Goal: Task Accomplishment & Management: Manage account settings

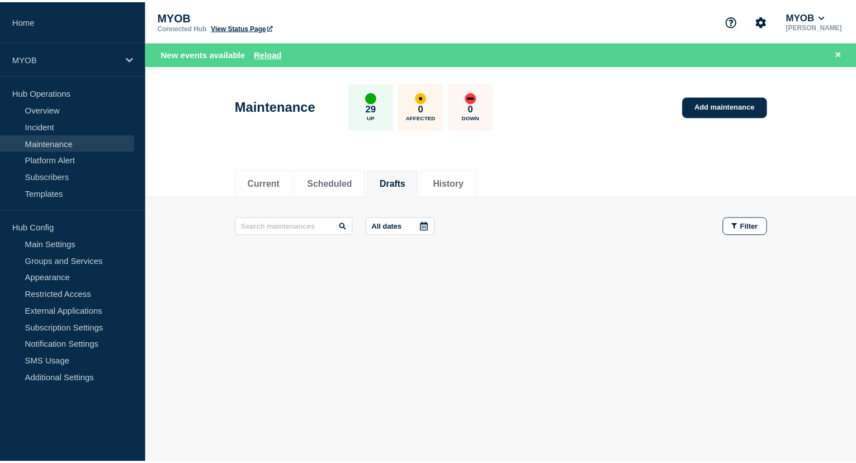
scroll to position [533, 0]
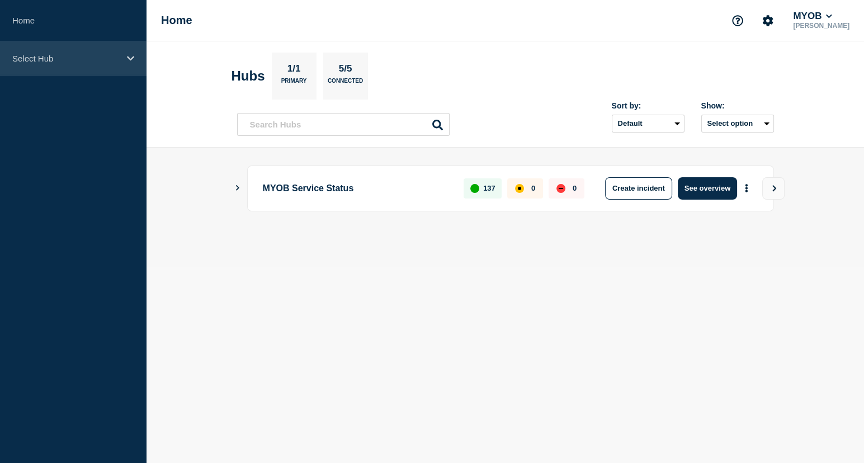
click at [69, 66] on div "Select Hub" at bounding box center [73, 58] width 147 height 34
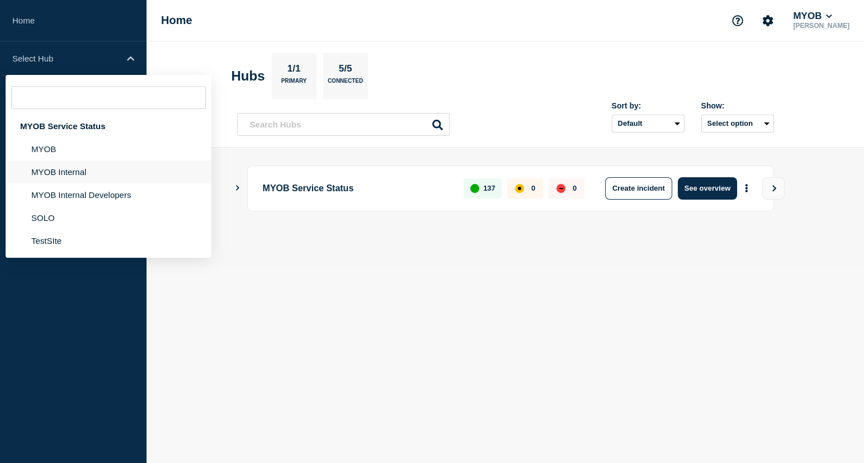
click at [91, 166] on li "MYOB Internal" at bounding box center [109, 171] width 206 height 23
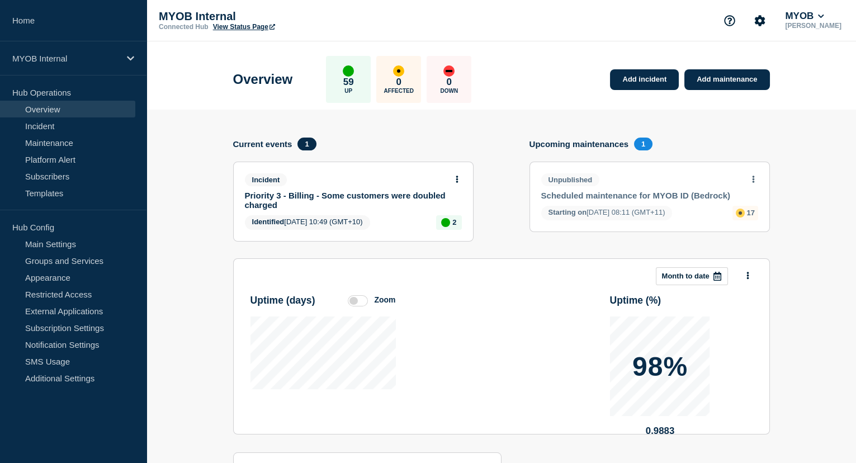
click at [632, 192] on link "Scheduled maintenance for MYOB ID (Bedrock)" at bounding box center [642, 196] width 202 height 10
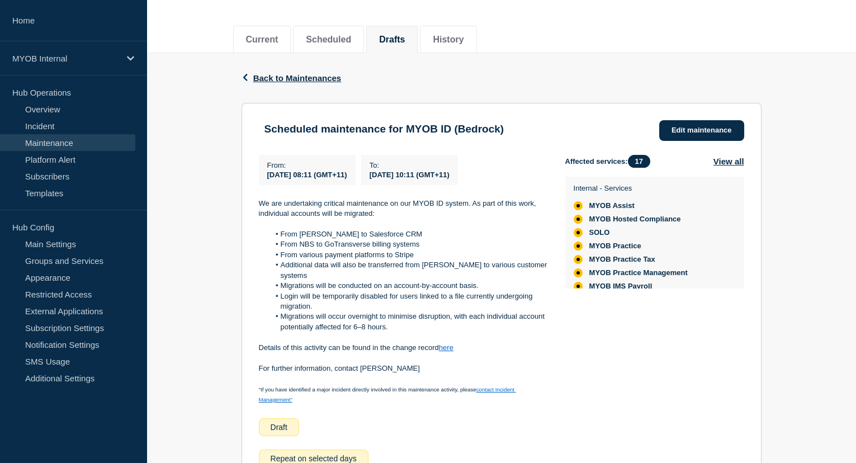
scroll to position [101, 0]
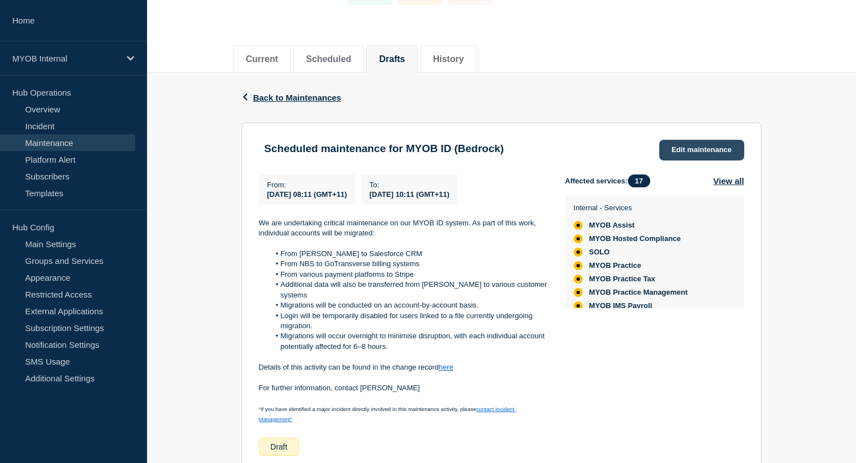
click at [710, 146] on link "Edit maintenance" at bounding box center [701, 150] width 85 height 21
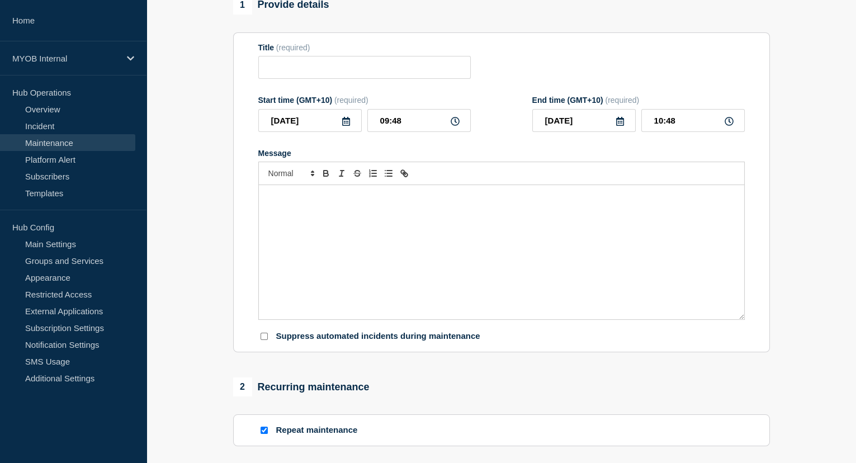
type input "Scheduled maintenance for MYOB ID (Bedrock)"
type input "2025-11-24"
type input "08:11"
type input "2026-01-31"
type input "10:11"
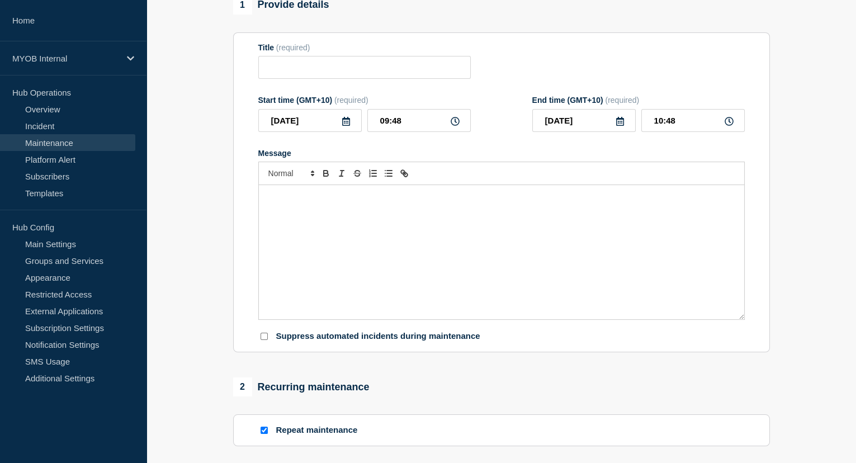
checkbox input "true"
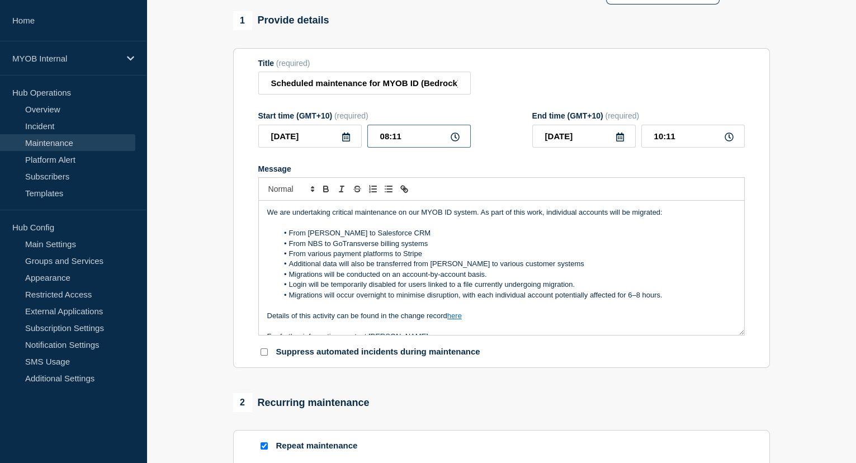
click at [395, 143] on input "08:11" at bounding box center [418, 136] width 103 height 23
type input "22:00"
type input "2026-02-01"
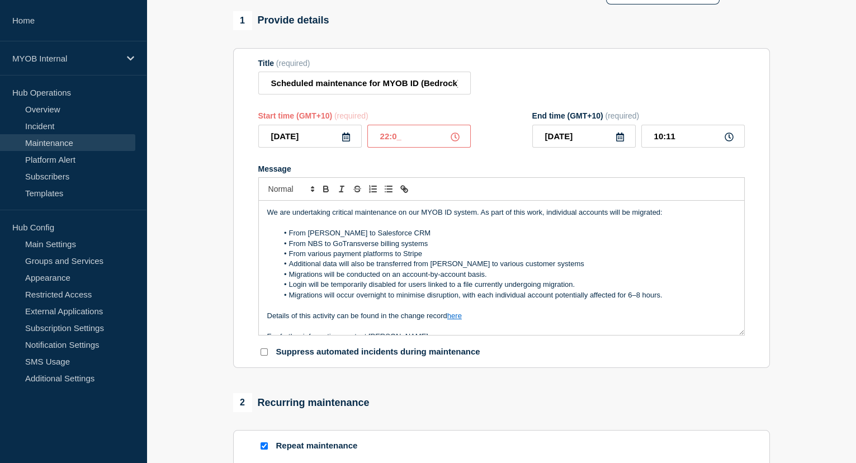
type input "00:00"
click at [622, 140] on icon at bounding box center [620, 137] width 8 height 9
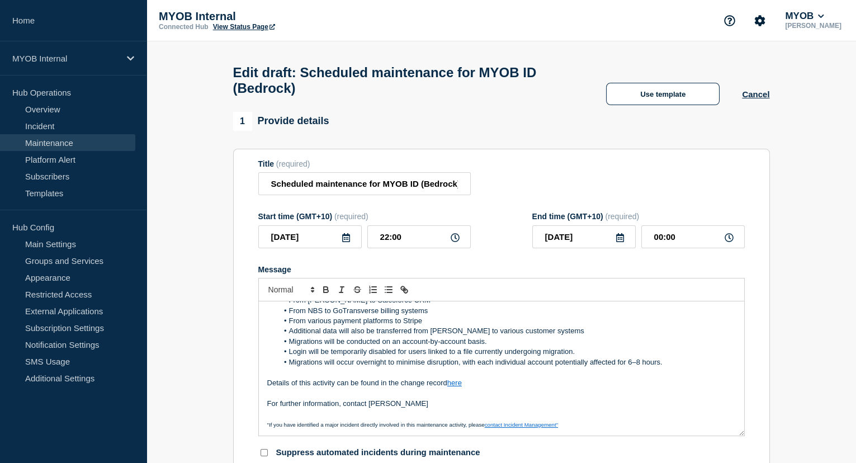
click at [619, 242] on icon at bounding box center [620, 237] width 9 height 9
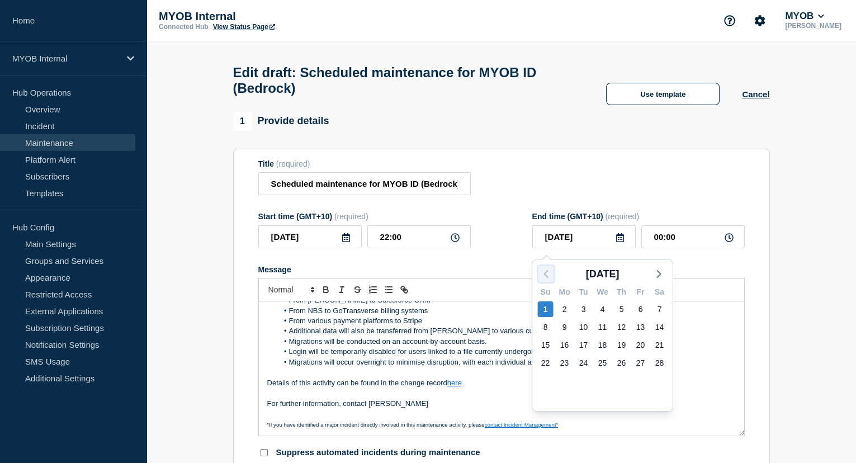
click at [541, 268] on icon "button" at bounding box center [546, 273] width 13 height 13
click at [542, 268] on icon "button" at bounding box center [546, 273] width 13 height 13
click at [588, 378] on div "25" at bounding box center [584, 381] width 16 height 16
type input "2025-11-25"
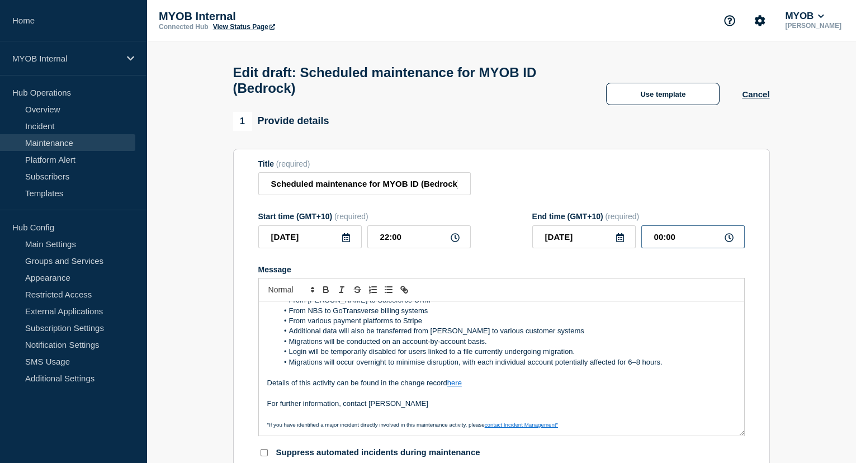
click at [668, 242] on input "00:00" at bounding box center [692, 236] width 103 height 23
click at [662, 238] on input "00:00" at bounding box center [692, 236] width 103 height 23
type input "06:00"
click at [715, 181] on div "Title (required) Scheduled maintenance for MYOB ID (Bedrock)" at bounding box center [501, 177] width 487 height 36
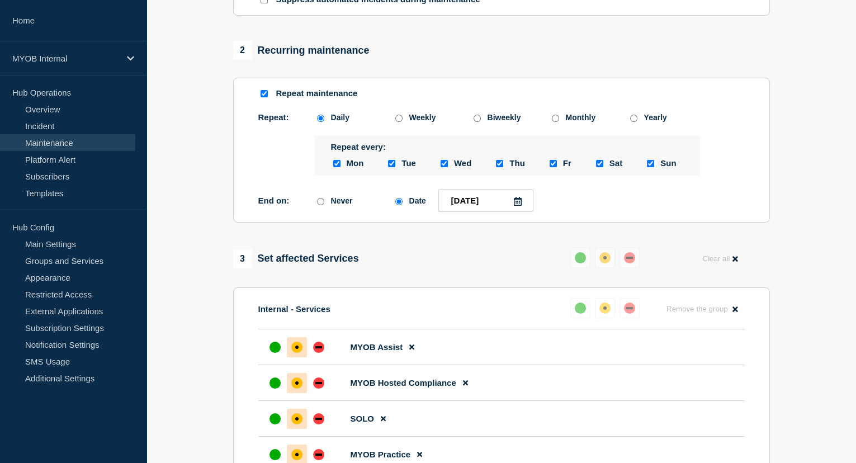
scroll to position [457, 0]
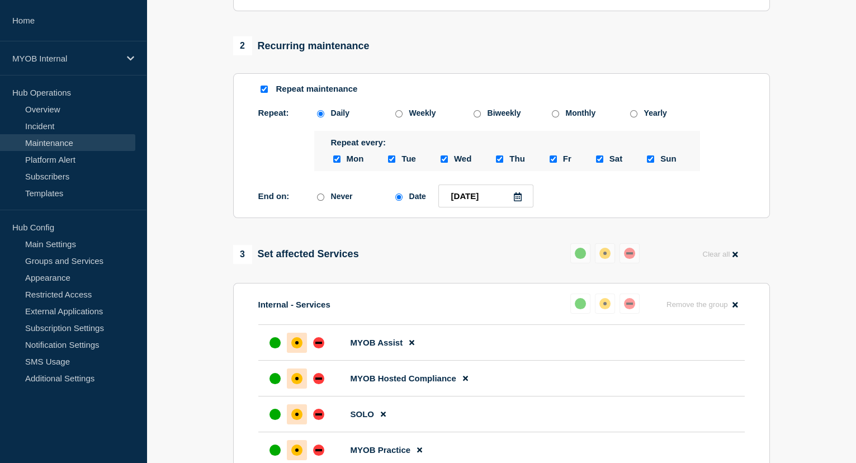
click at [520, 201] on icon at bounding box center [517, 196] width 9 height 9
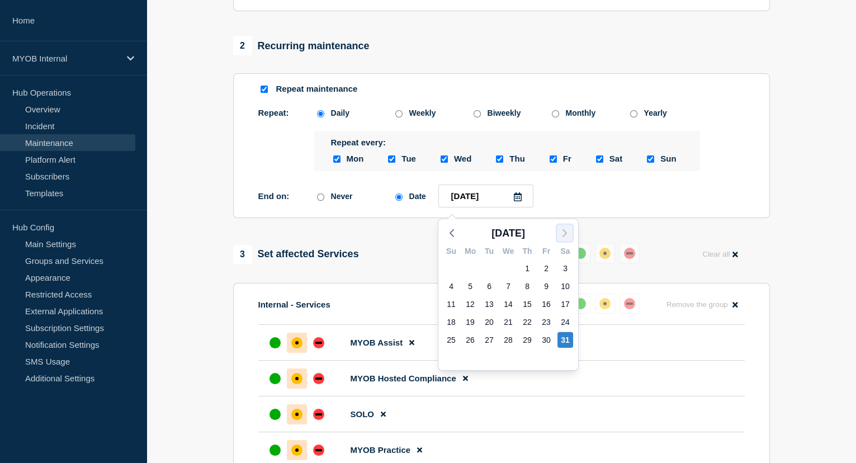
click at [563, 230] on icon "button" at bounding box center [564, 232] width 13 height 13
click at [448, 269] on div "1" at bounding box center [451, 269] width 16 height 16
type input "2026-02-01"
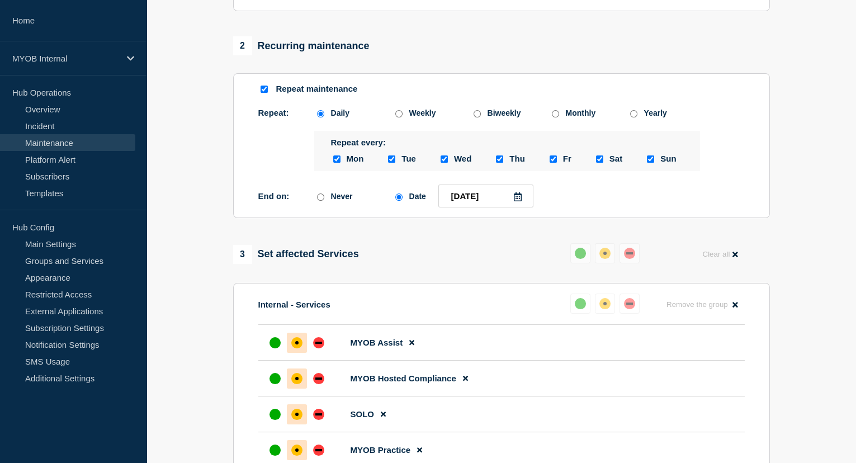
drag, startPoint x: 811, startPoint y: 150, endPoint x: 722, endPoint y: 155, distance: 89.6
click at [811, 152] on section "1 Provide details Title (required) Scheduled maintenance for MYOB ID (Bedrock) …" at bounding box center [502, 414] width 710 height 1521
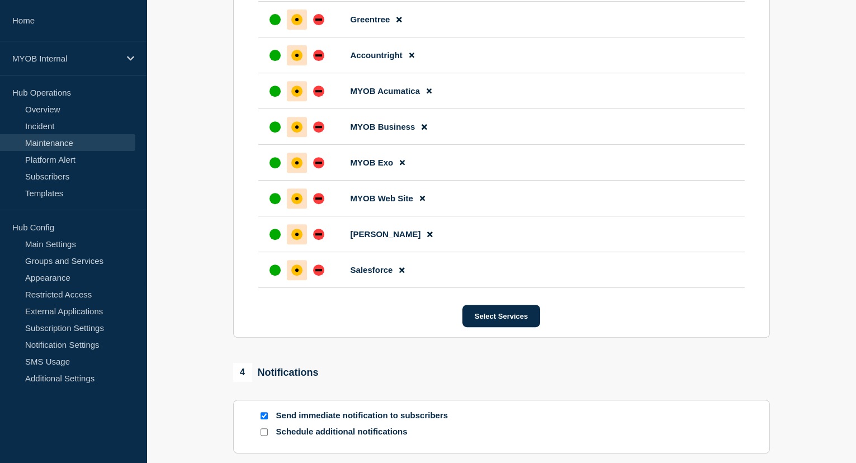
scroll to position [1221, 0]
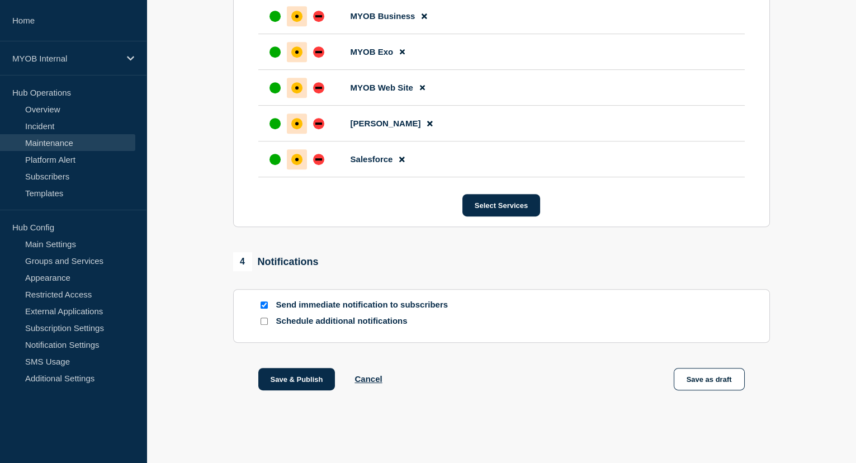
click at [263, 304] on input "Send immediate notification to subscribers" at bounding box center [264, 304] width 7 height 7
checkbox input "false"
click at [313, 384] on button "Save & Publish" at bounding box center [296, 379] width 77 height 22
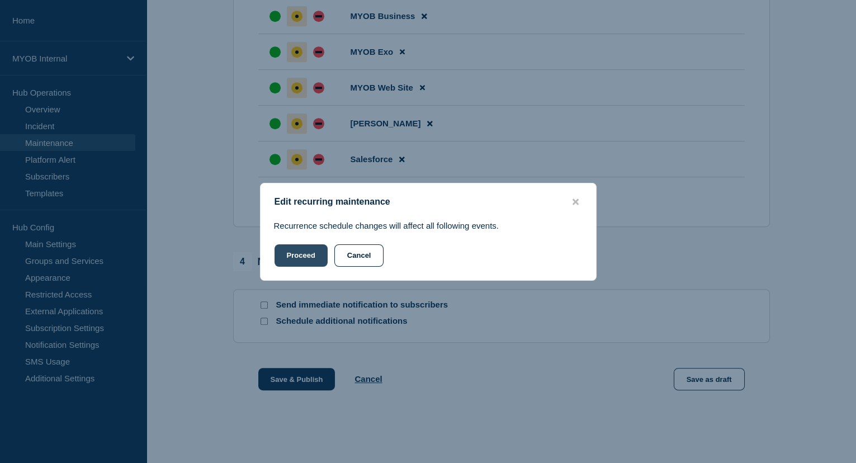
click at [301, 262] on button "Proceed" at bounding box center [301, 255] width 53 height 22
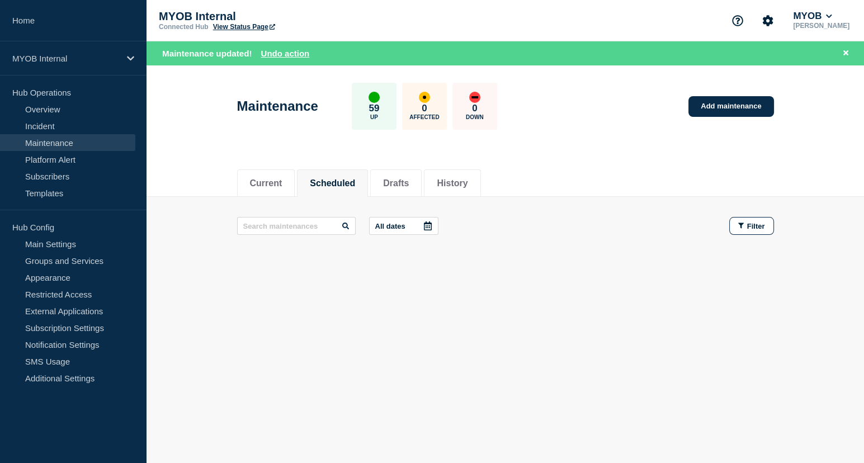
click at [254, 26] on link "View Status Page" at bounding box center [244, 27] width 62 height 8
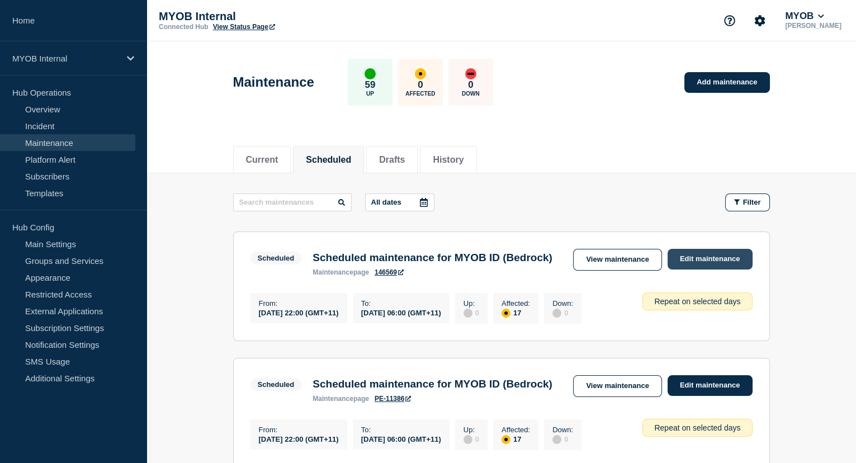
click at [707, 257] on link "Edit maintenance" at bounding box center [710, 259] width 85 height 21
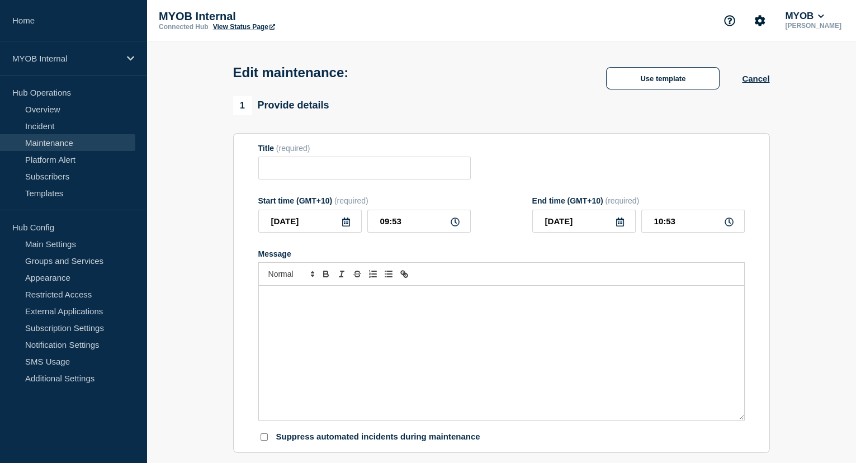
type input "Scheduled maintenance for MYOB ID (Bedrock)"
type input "2025-11-24"
type input "22:00"
type input "2025-11-25"
type input "06:00"
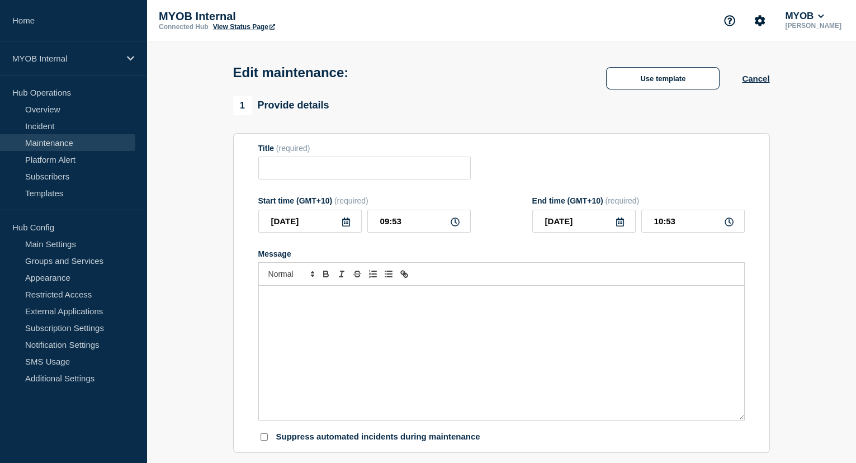
checkbox input "true"
checkbox input "false"
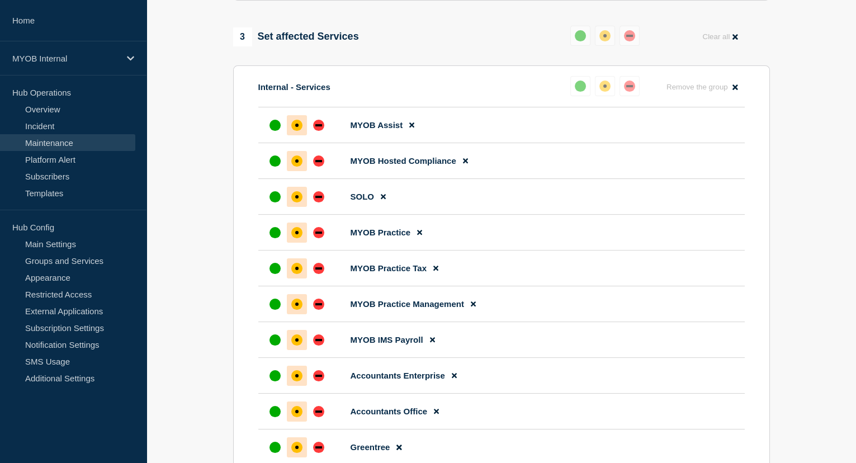
scroll to position [559, 0]
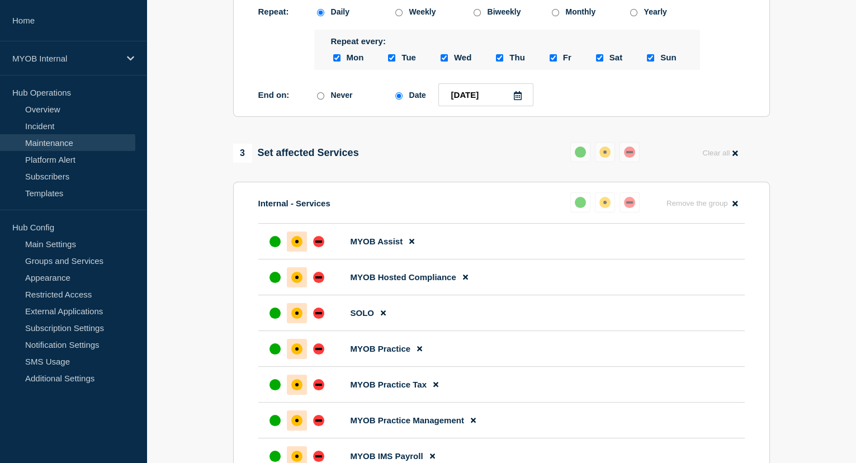
click at [518, 100] on icon at bounding box center [517, 95] width 9 height 9
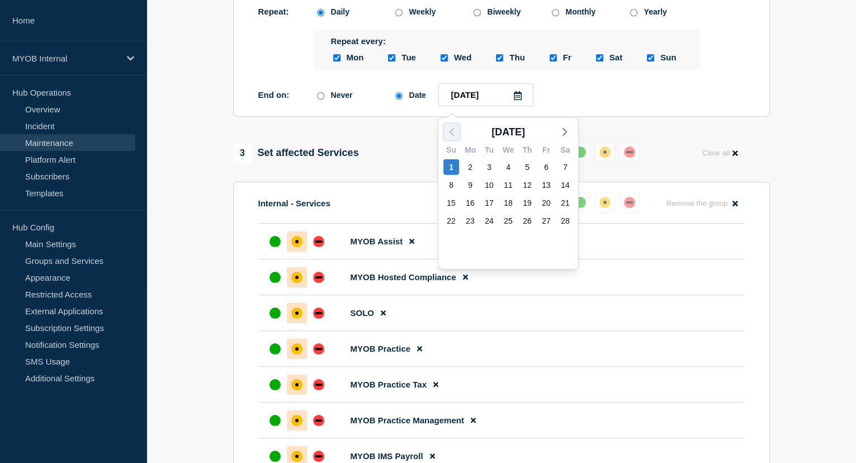
click at [454, 130] on icon "button" at bounding box center [451, 131] width 13 height 13
click at [563, 239] on div "31" at bounding box center [566, 239] width 16 height 16
type input "2026-01-31"
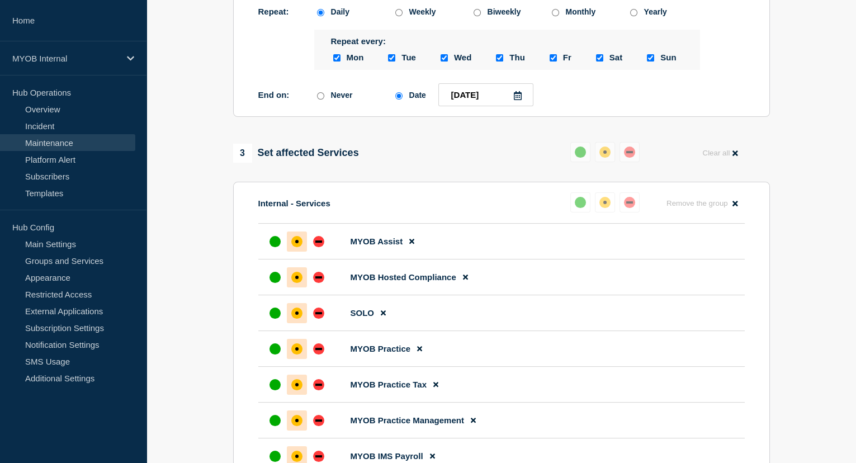
click at [797, 111] on section "1 Provide details Title (required) Scheduled maintenance for MYOB ID (Bedrock) …" at bounding box center [502, 313] width 710 height 1521
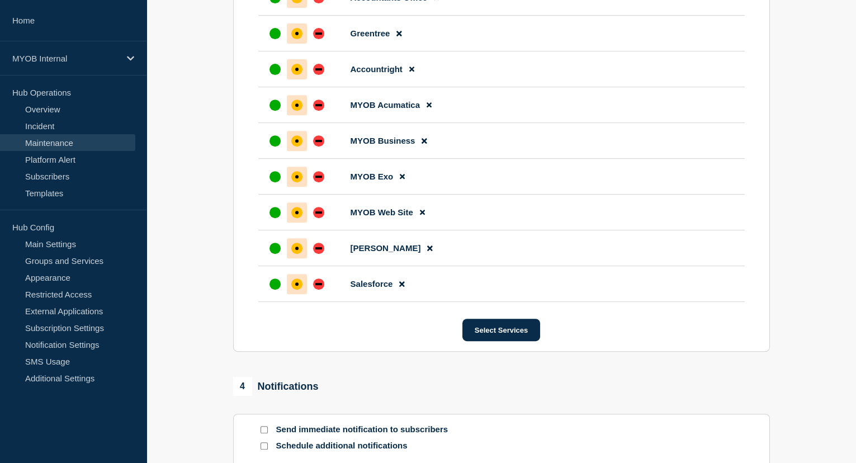
scroll to position [1221, 0]
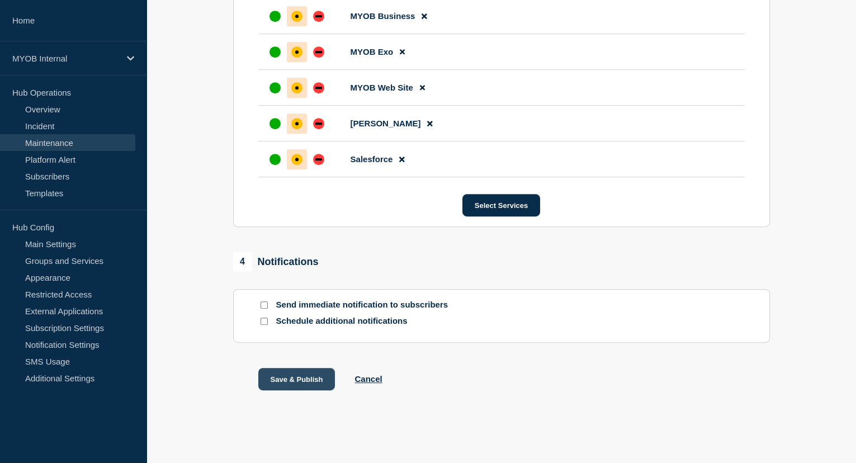
click at [301, 377] on button "Save & Publish" at bounding box center [296, 379] width 77 height 22
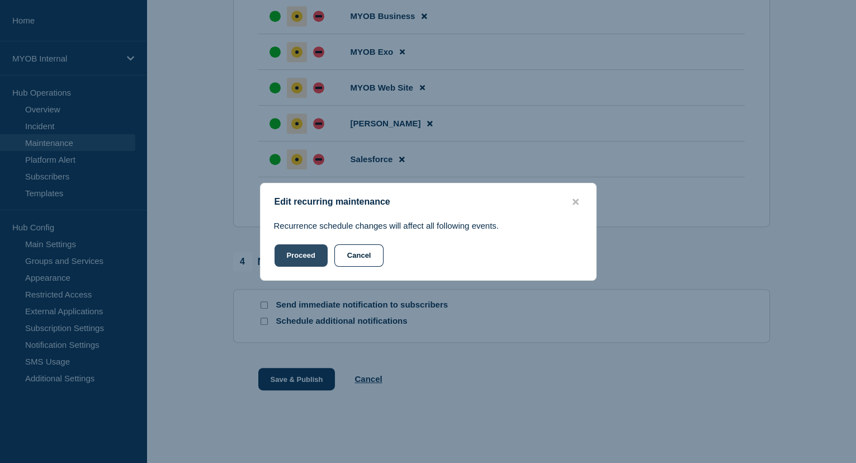
click at [304, 259] on button "Proceed" at bounding box center [301, 255] width 53 height 22
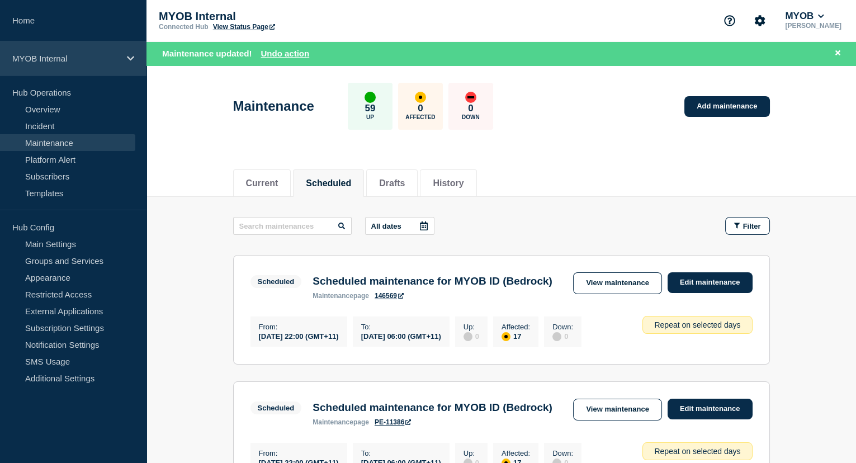
click at [43, 57] on p "MYOB Internal" at bounding box center [65, 59] width 107 height 10
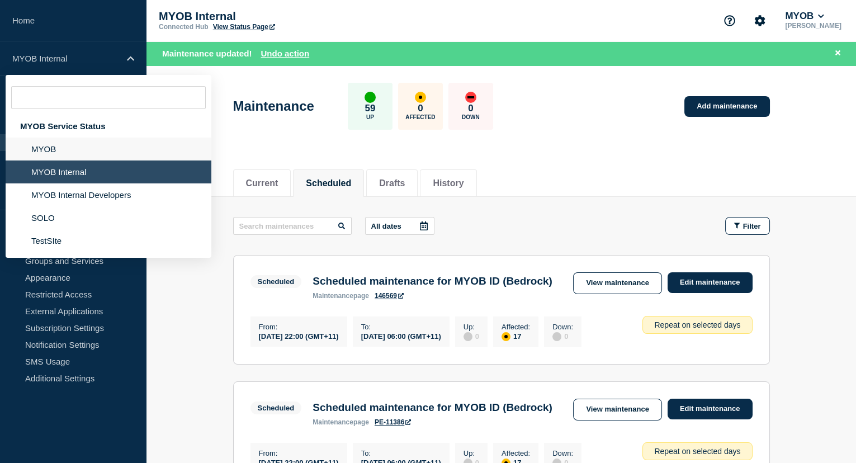
click at [59, 150] on li "MYOB" at bounding box center [109, 149] width 206 height 23
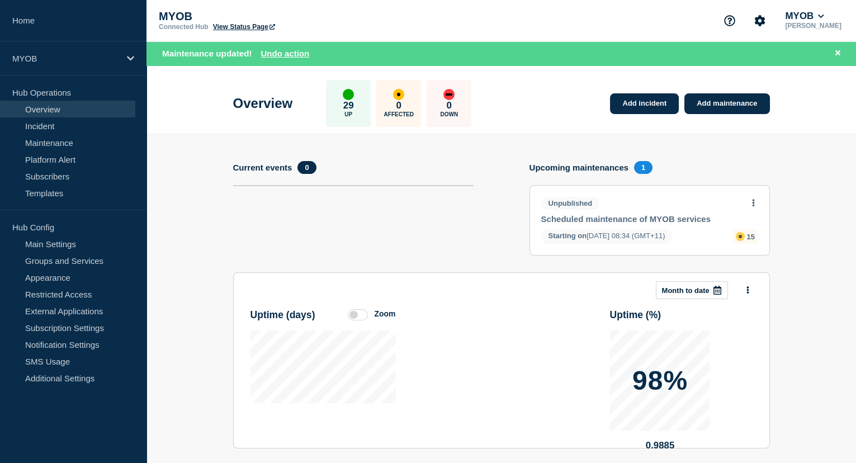
click at [694, 219] on link "Scheduled maintenance of MYOB services" at bounding box center [642, 219] width 202 height 10
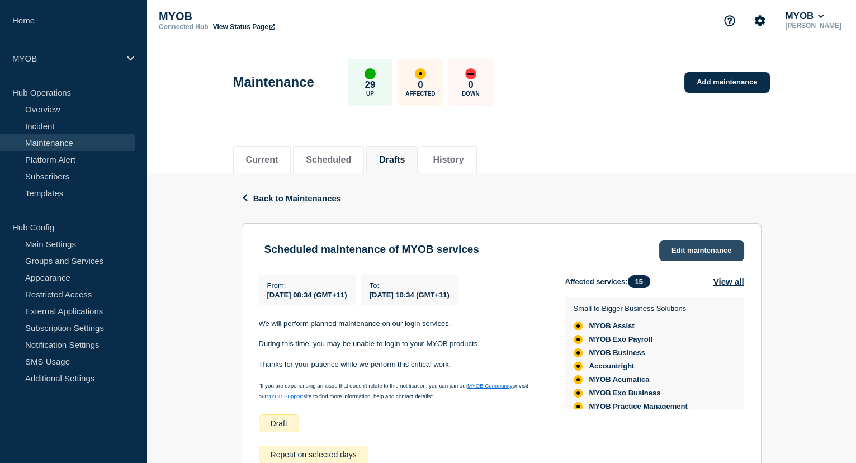
click at [694, 248] on link "Edit maintenance" at bounding box center [701, 250] width 85 height 21
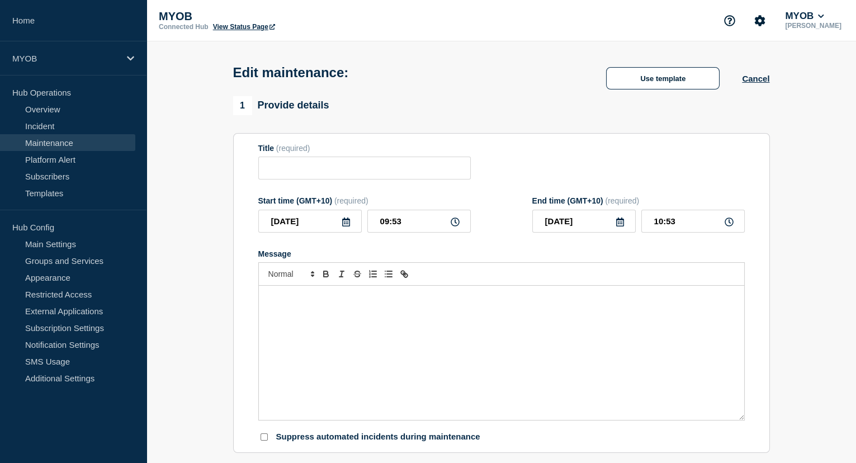
type input "Scheduled maintenance of MYOB services"
type input "2025-11-24"
type input "08:34"
type input "2026-01-31"
type input "10:34"
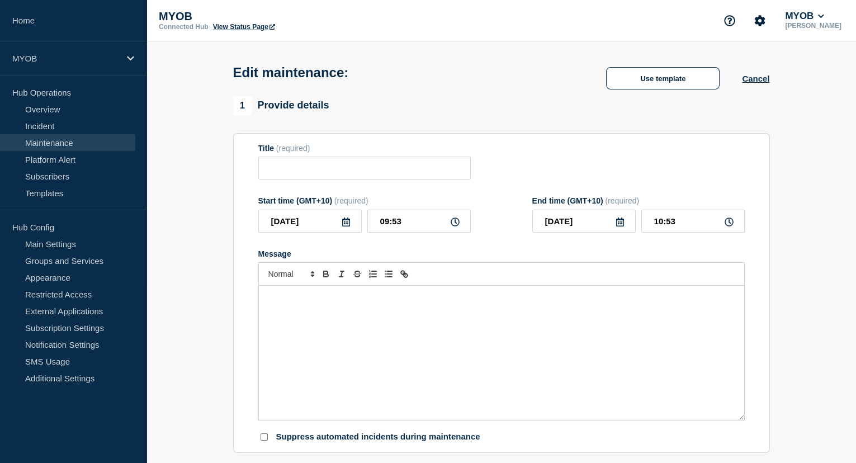
checkbox input "true"
checkbox input "false"
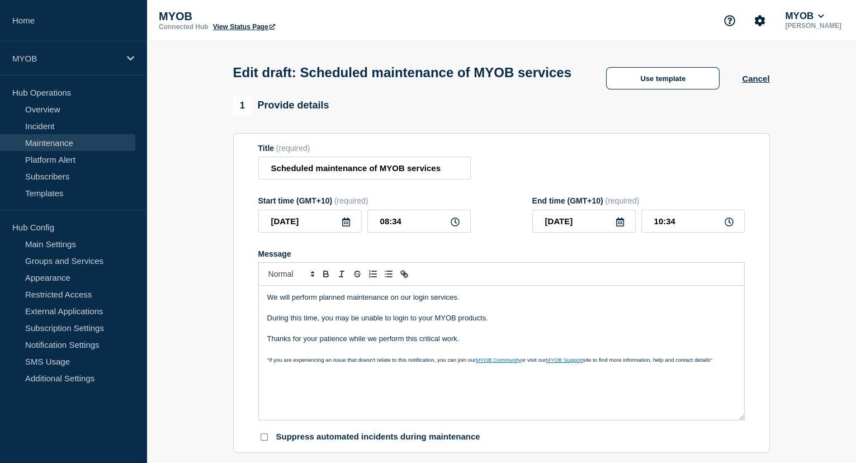
click at [344, 226] on icon at bounding box center [346, 222] width 8 height 9
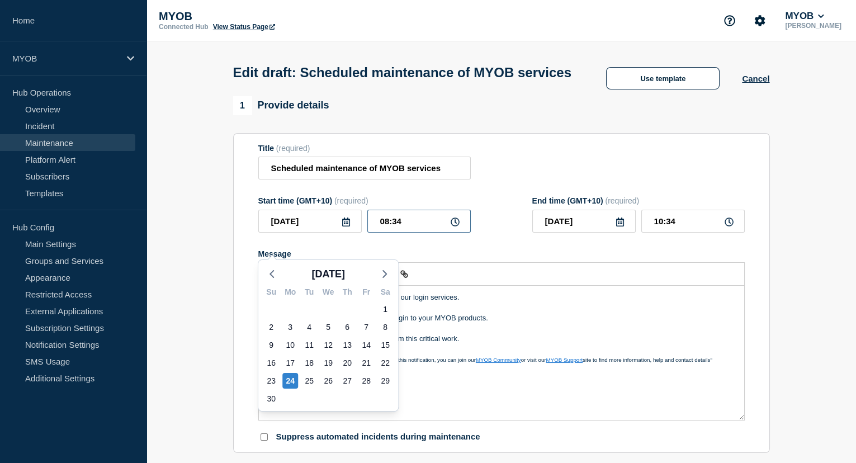
click at [393, 233] on input "08:34" at bounding box center [418, 221] width 103 height 23
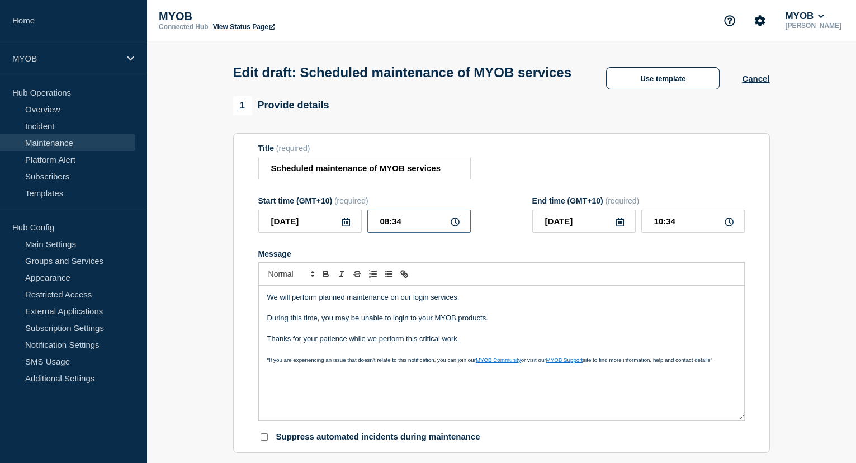
click at [393, 233] on input "08:34" at bounding box center [418, 221] width 103 height 23
type input "22:00"
type input "2026-02-01"
click at [659, 233] on input "00:00" at bounding box center [692, 221] width 103 height 23
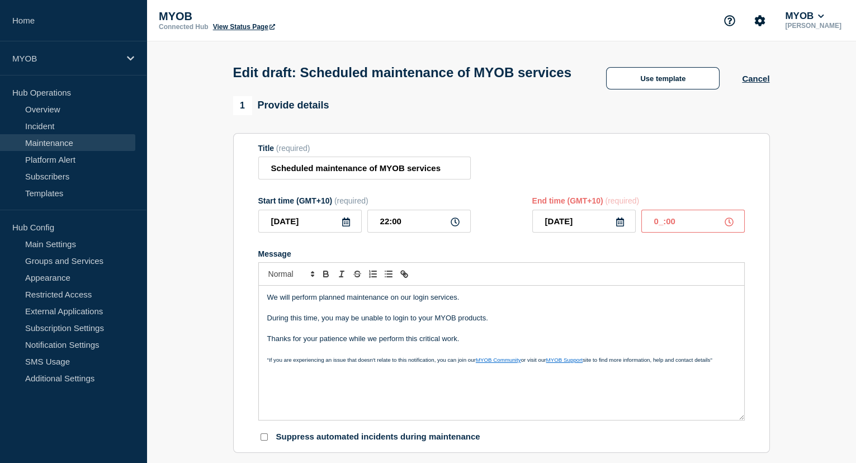
type input "06:00"
click at [618, 226] on icon at bounding box center [620, 222] width 9 height 9
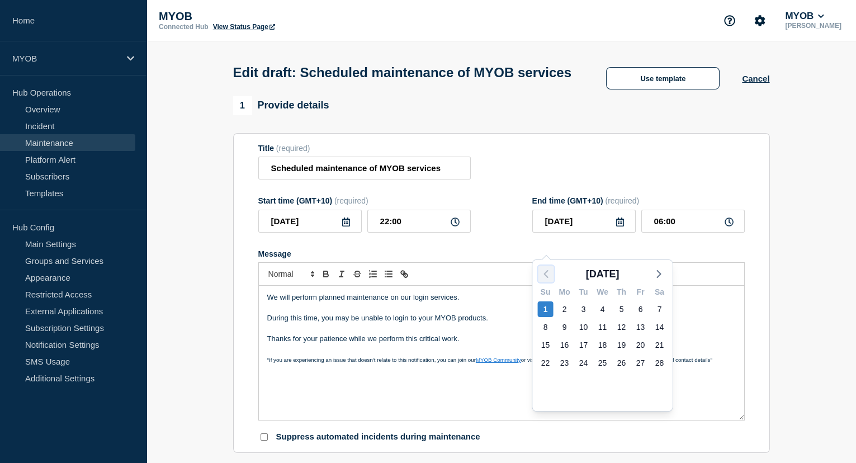
click at [544, 271] on icon "button" at bounding box center [546, 273] width 13 height 13
click at [544, 273] on icon "button" at bounding box center [546, 273] width 13 height 13
click at [582, 381] on div "25" at bounding box center [584, 381] width 16 height 16
type input "2025-11-25"
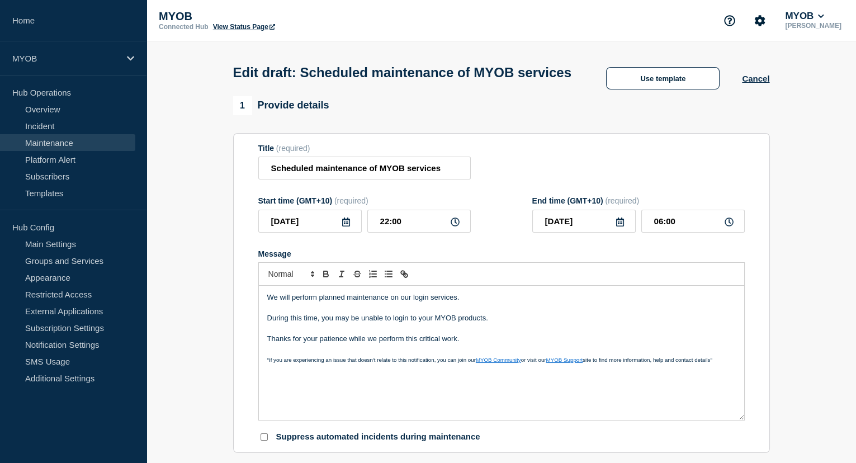
click at [689, 180] on div "Title (required) Scheduled maintenance of MYOB services" at bounding box center [501, 162] width 487 height 36
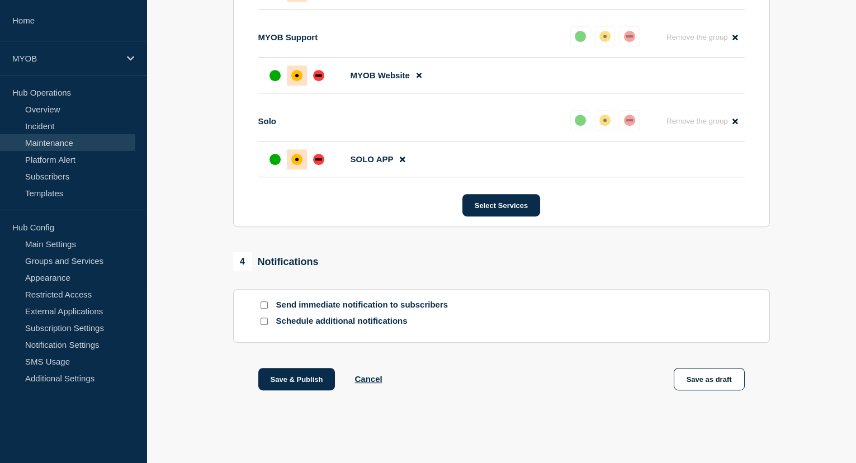
scroll to position [1294, 0]
click at [305, 376] on button "Save & Publish" at bounding box center [296, 379] width 77 height 22
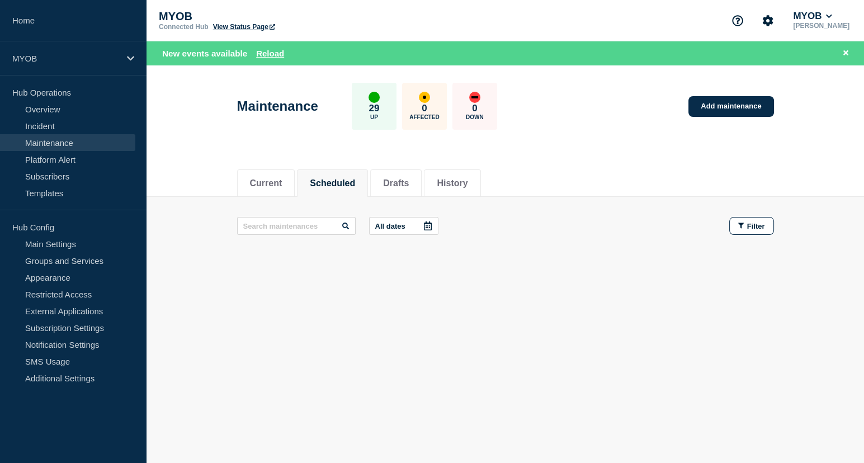
click at [242, 29] on link "View Status Page" at bounding box center [244, 27] width 62 height 8
